Goal: Task Accomplishment & Management: Manage account settings

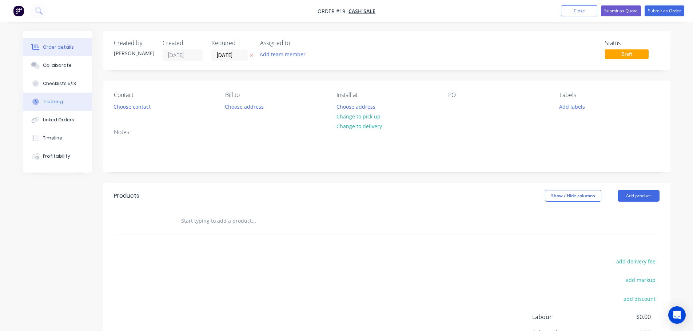
click at [71, 100] on button "Tracking" at bounding box center [57, 102] width 69 height 18
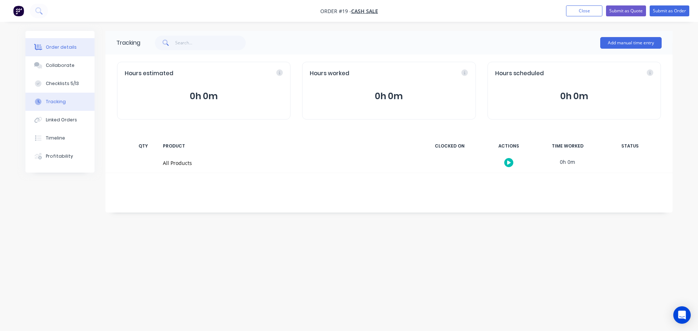
click at [57, 48] on div "Order details" at bounding box center [61, 47] width 31 height 7
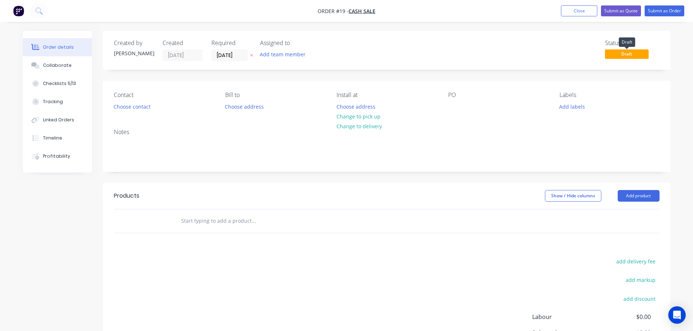
click at [620, 57] on span "Draft" at bounding box center [627, 53] width 44 height 9
click at [68, 82] on div "Checklists 5/13" at bounding box center [59, 83] width 33 height 7
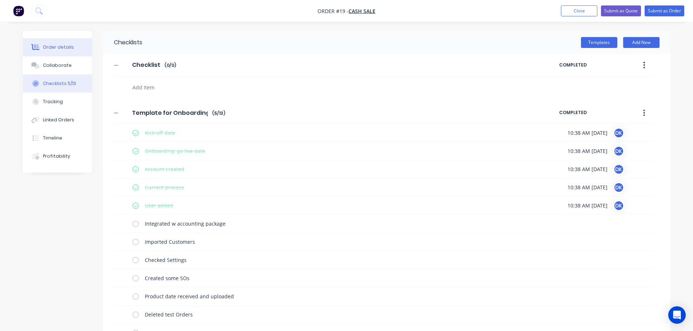
click at [51, 47] on div "Order details" at bounding box center [58, 47] width 31 height 7
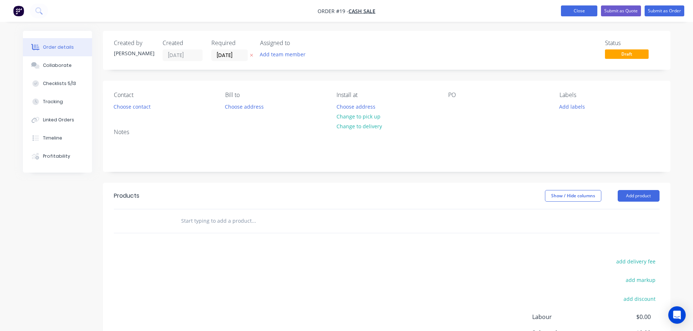
click at [582, 12] on button "Close" at bounding box center [579, 10] width 36 height 11
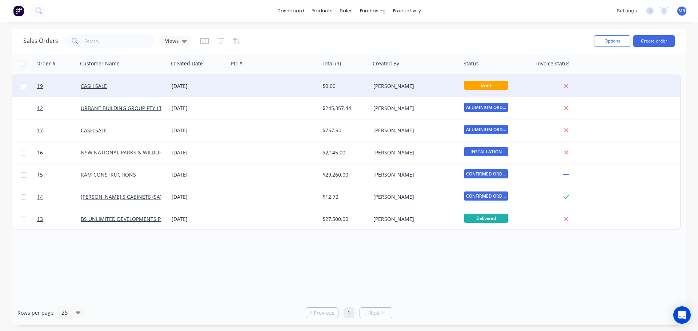
click at [415, 83] on div "[PERSON_NAME]" at bounding box center [413, 86] width 81 height 7
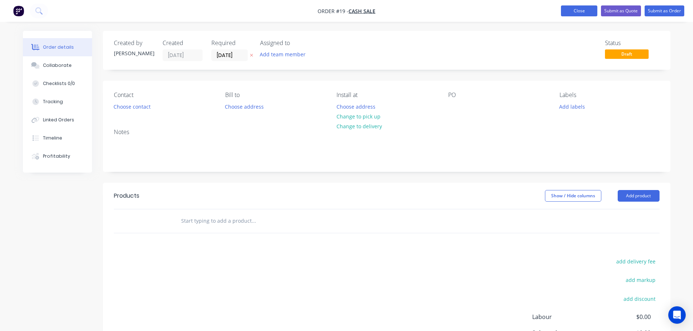
click at [578, 12] on button "Close" at bounding box center [579, 10] width 36 height 11
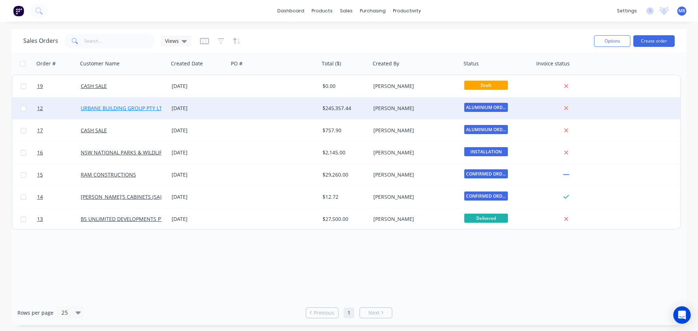
click at [117, 109] on link "URBANE BUILDING GROUP PTY LTD" at bounding box center [123, 108] width 85 height 7
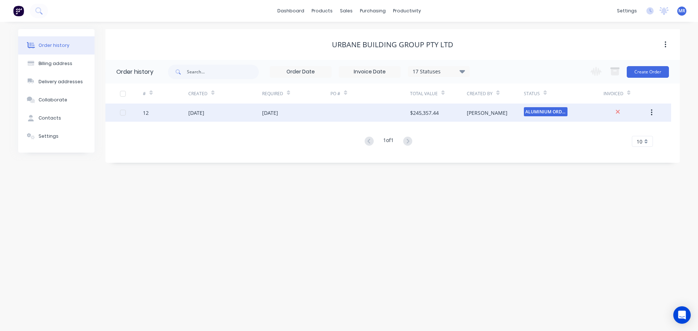
click at [227, 112] on div "[DATE]" at bounding box center [225, 113] width 74 height 18
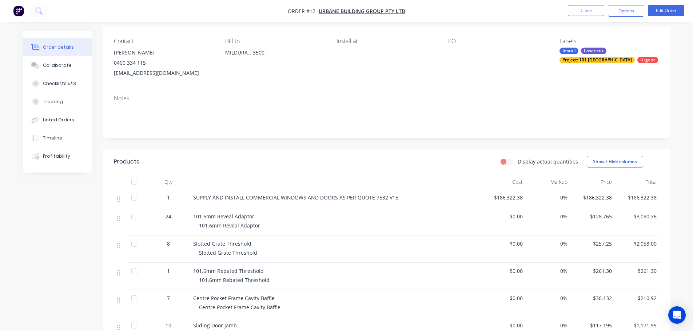
scroll to position [145, 0]
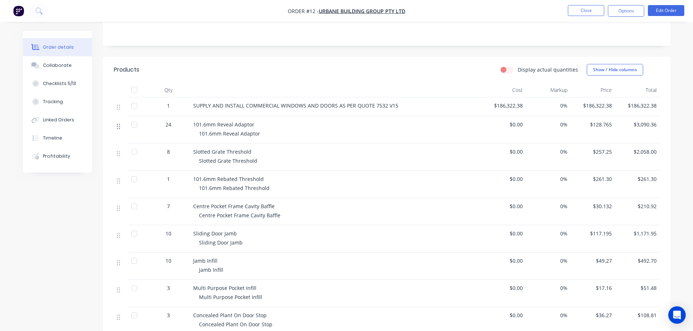
click at [118, 128] on icon at bounding box center [118, 126] width 3 height 7
click at [212, 122] on span "101.6mm Reveal Adaptor" at bounding box center [223, 124] width 61 height 7
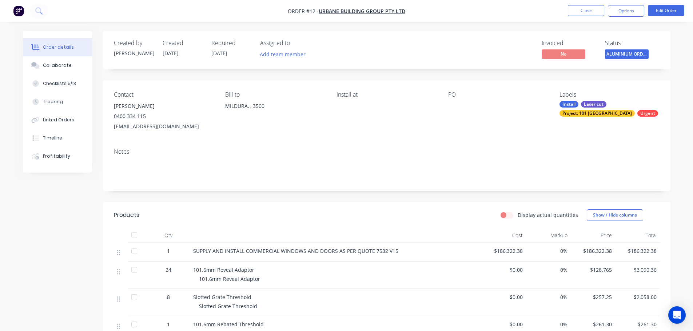
click at [232, 275] on div "101.6mm Reveal Adaptor 101.6mm Reveal Adaptor" at bounding box center [335, 275] width 291 height 27
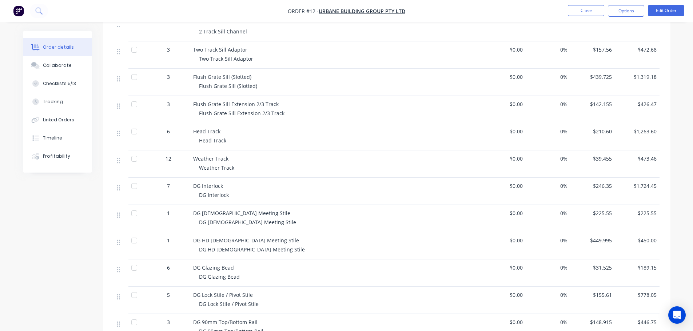
scroll to position [473, 0]
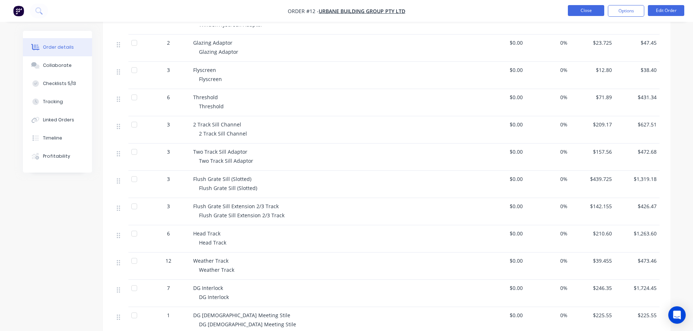
click at [592, 11] on button "Close" at bounding box center [586, 10] width 36 height 11
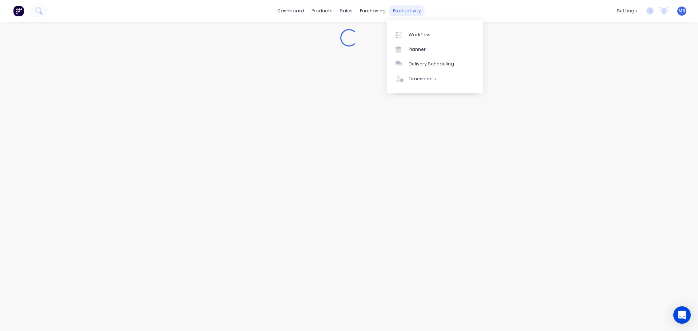
click at [409, 7] on div "productivity" at bounding box center [406, 10] width 35 height 11
click at [414, 34] on div "Workflow" at bounding box center [420, 35] width 22 height 7
click at [414, 35] on div "Workflow" at bounding box center [420, 35] width 22 height 7
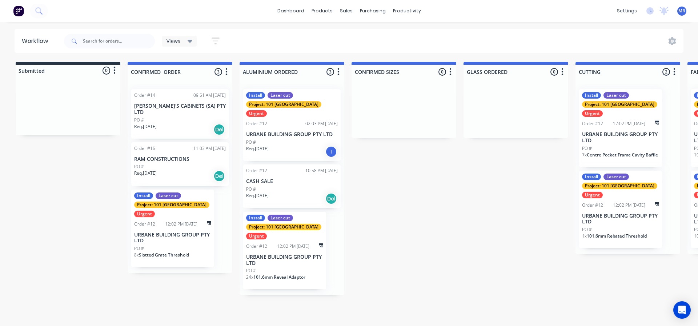
click at [185, 156] on p "RAM CONSTRUCTIONS" at bounding box center [180, 159] width 92 height 6
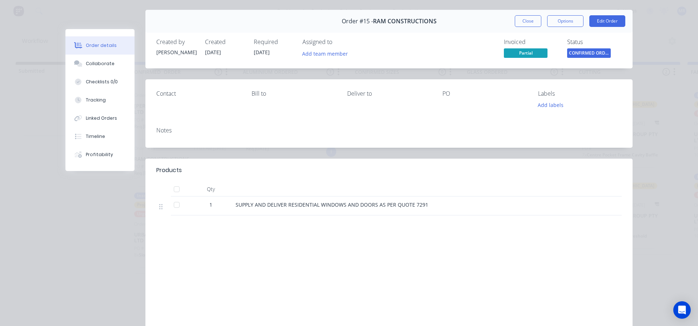
scroll to position [61, 0]
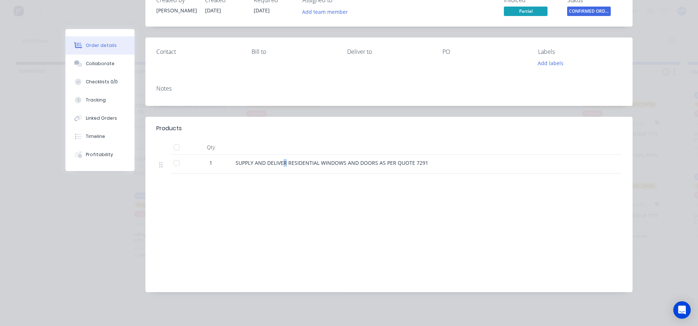
click at [283, 163] on span "SUPPLY AND DELIVER RESIDENTIAL WINDOWS AND DOORS AS PER QUOTE 7291" at bounding box center [332, 162] width 193 height 7
drag, startPoint x: 452, startPoint y: 159, endPoint x: 224, endPoint y: 161, distance: 227.6
click at [224, 161] on div "1 SUPPLY AND DELIVER RESIDENTIAL WINDOWS AND DOORS AS PER QUOTE 7291" at bounding box center [388, 164] width 465 height 19
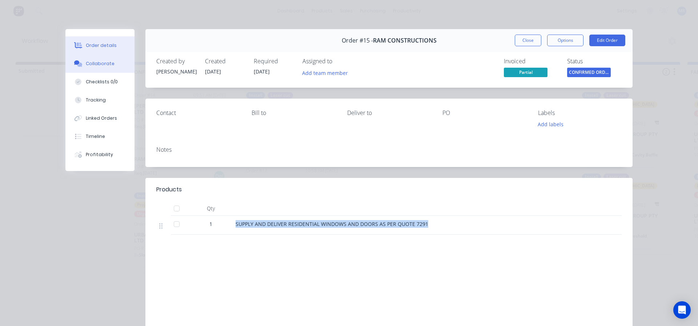
click at [91, 63] on div "Collaborate" at bounding box center [100, 63] width 29 height 7
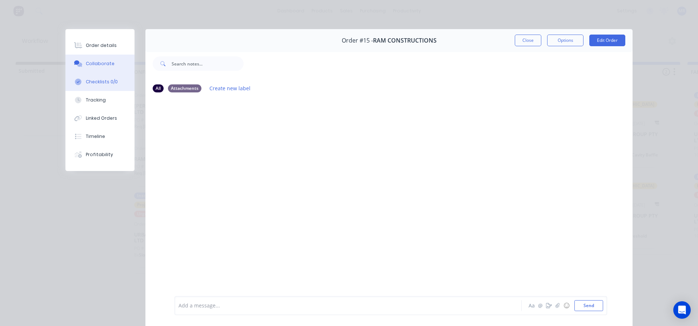
click at [93, 77] on button "Checklists 0/0" at bounding box center [99, 82] width 69 height 18
type textarea "x"
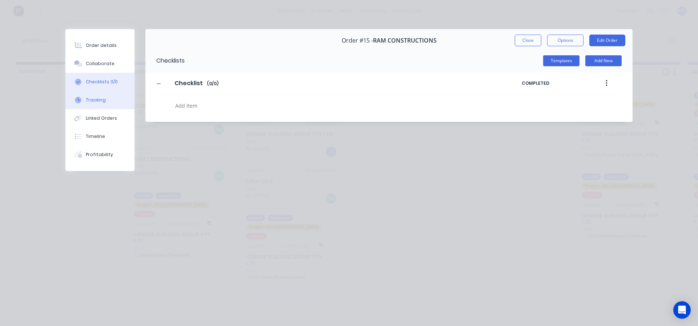
click at [93, 96] on button "Tracking" at bounding box center [99, 100] width 69 height 18
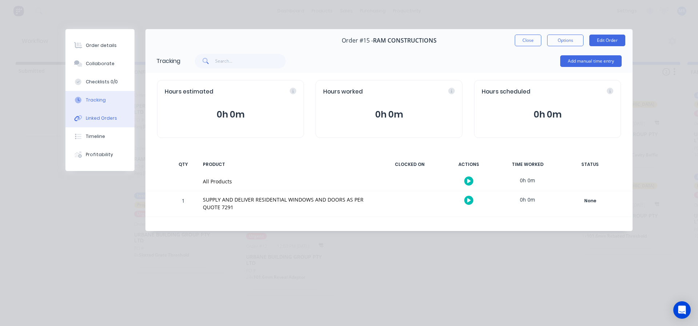
click at [91, 118] on div "Linked Orders" at bounding box center [101, 118] width 31 height 7
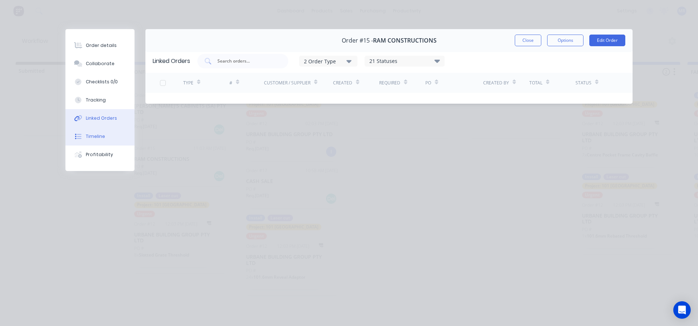
click at [91, 132] on button "Timeline" at bounding box center [99, 136] width 69 height 18
